Goal: Find specific page/section

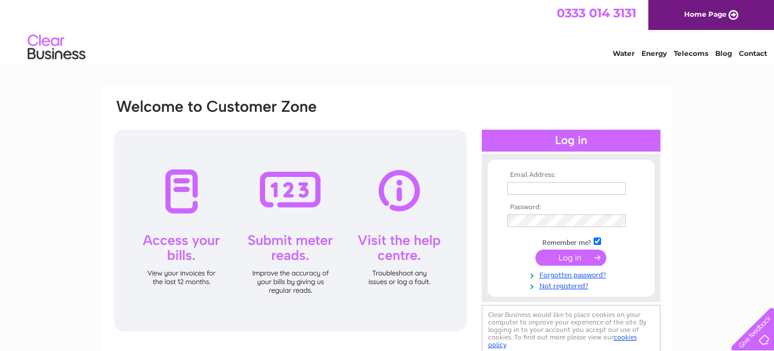
type input "accounts@rosebankrecovery.co.uk"
click at [550, 261] on input "submit" at bounding box center [570, 257] width 71 height 16
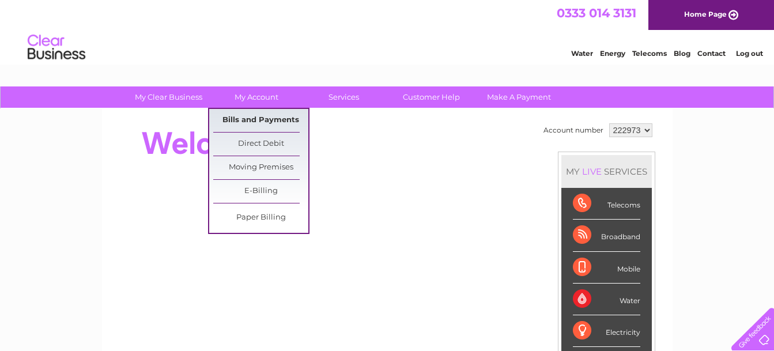
click at [262, 116] on link "Bills and Payments" at bounding box center [260, 120] width 95 height 23
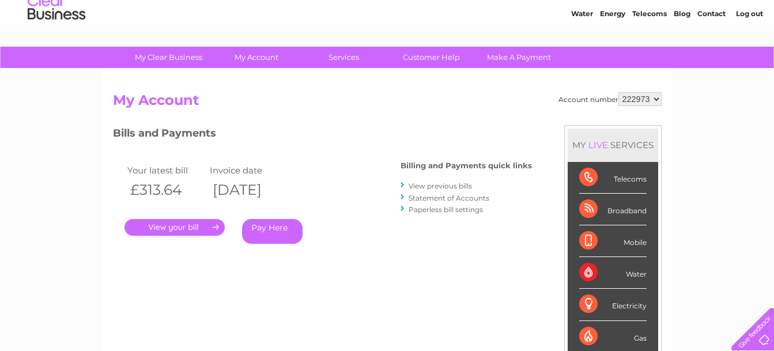
scroll to position [58, 0]
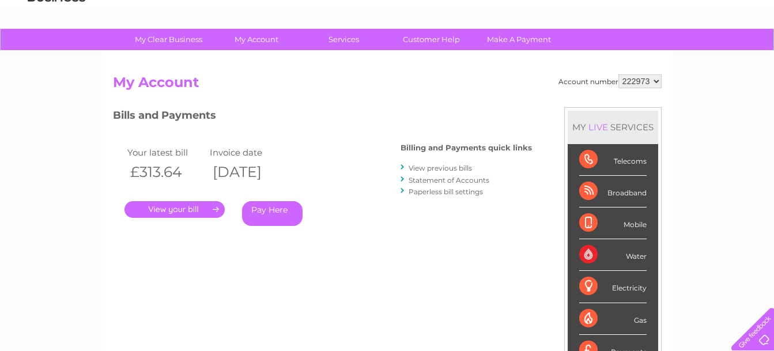
click at [195, 210] on link "." at bounding box center [174, 209] width 100 height 17
